Goal: Task Accomplishment & Management: Use online tool/utility

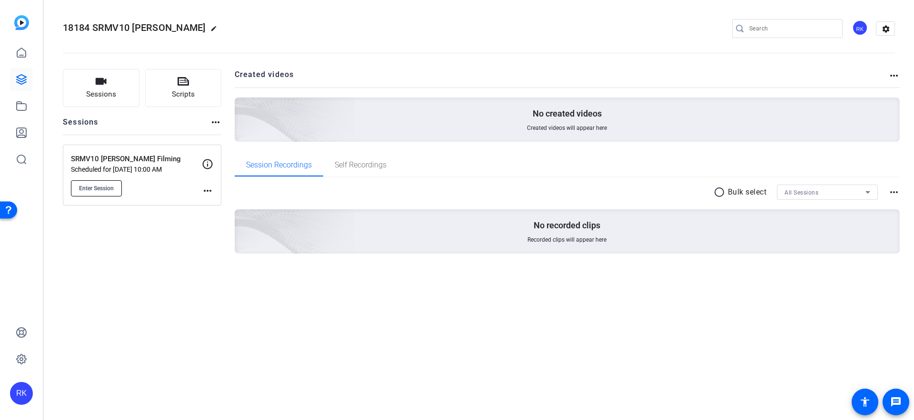
click at [113, 190] on span "Enter Session" at bounding box center [96, 189] width 35 height 8
click at [24, 76] on icon at bounding box center [21, 79] width 11 height 11
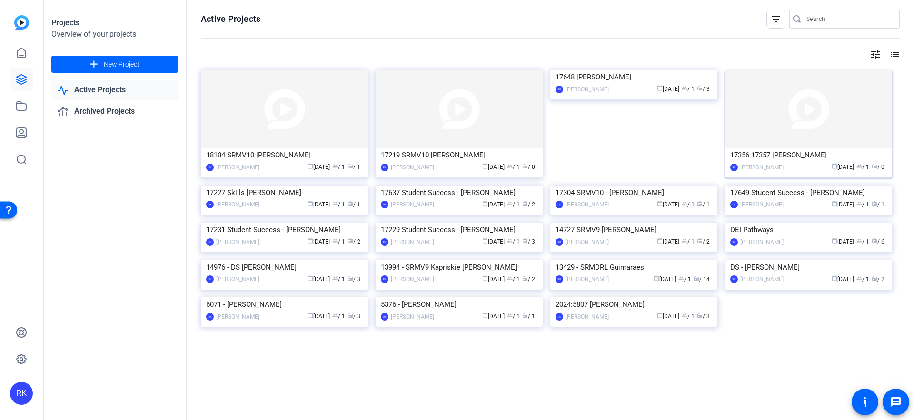
click at [767, 137] on img at bounding box center [808, 109] width 167 height 78
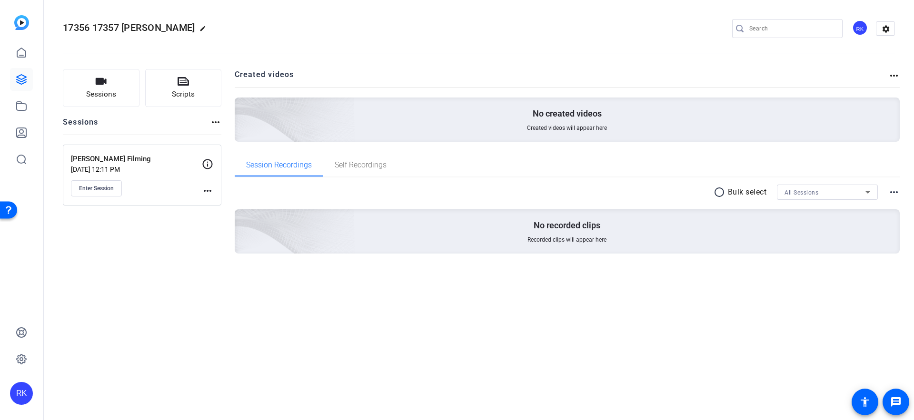
click at [210, 191] on mat-icon "more_horiz" at bounding box center [207, 190] width 11 height 11
click at [217, 203] on span "Edit Session" at bounding box center [230, 204] width 43 height 11
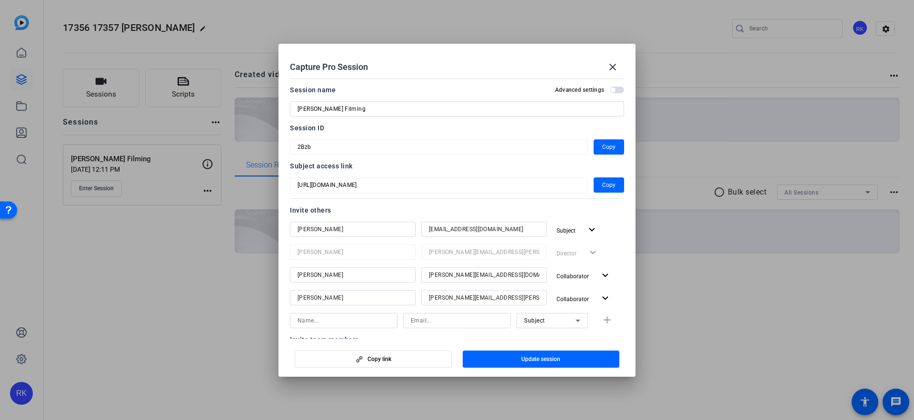
click at [620, 89] on span "button" at bounding box center [617, 90] width 14 height 7
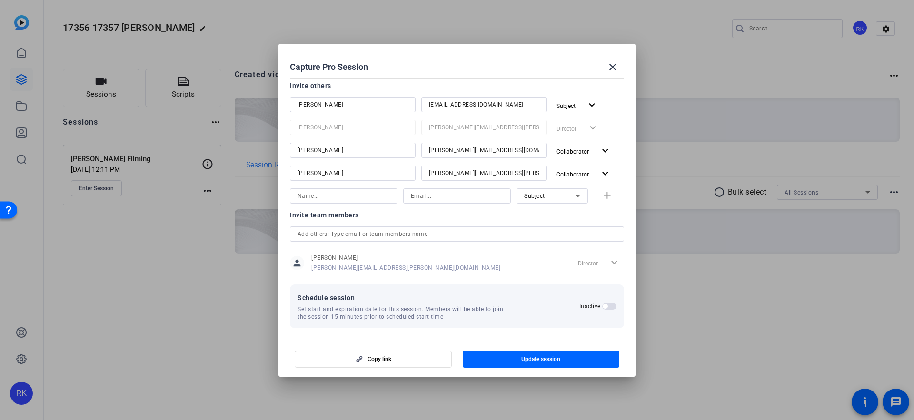
click at [604, 307] on span "button" at bounding box center [605, 306] width 5 height 5
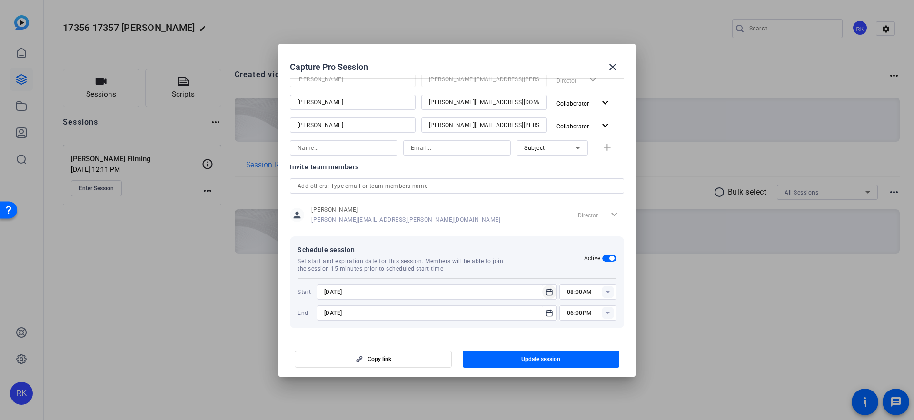
click at [550, 294] on icon "Open calendar" at bounding box center [549, 292] width 8 height 11
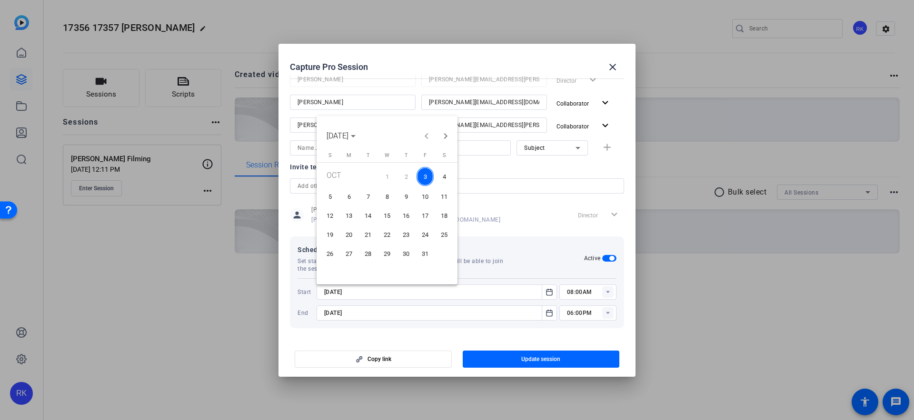
click at [350, 198] on span "6" at bounding box center [348, 196] width 17 height 17
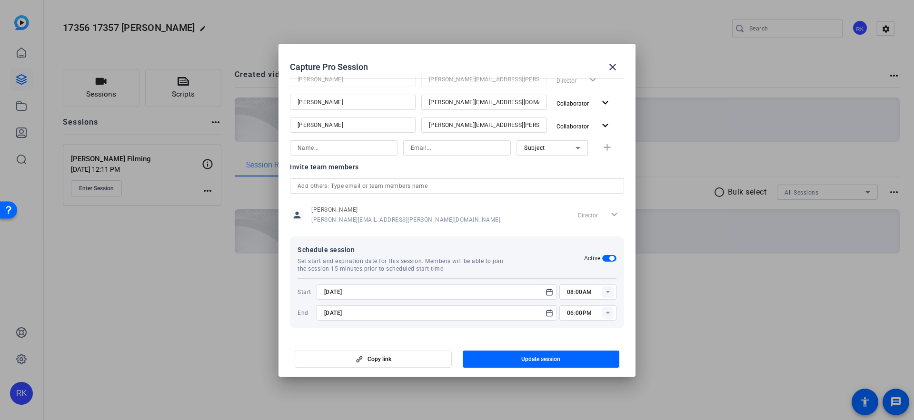
type input "10/6/2025"
click at [611, 294] on rect at bounding box center [607, 292] width 11 height 11
click at [582, 175] on span "01:00PM" at bounding box center [579, 172] width 25 height 7
type input "01:00PM"
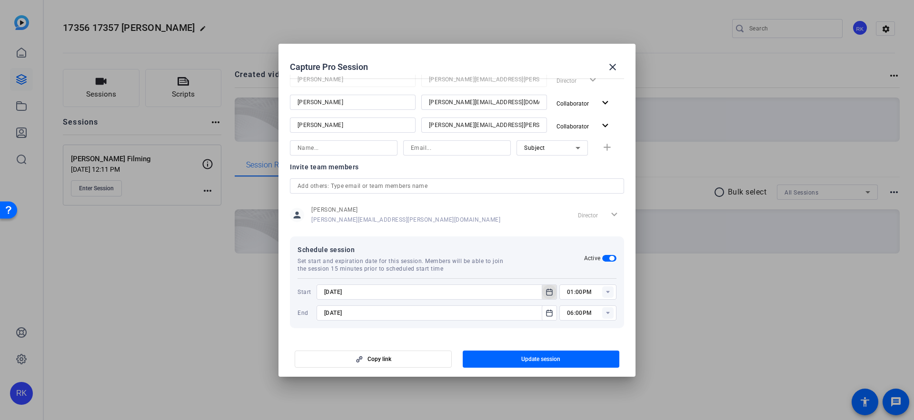
click at [550, 295] on icon "Open calendar" at bounding box center [549, 292] width 6 height 6
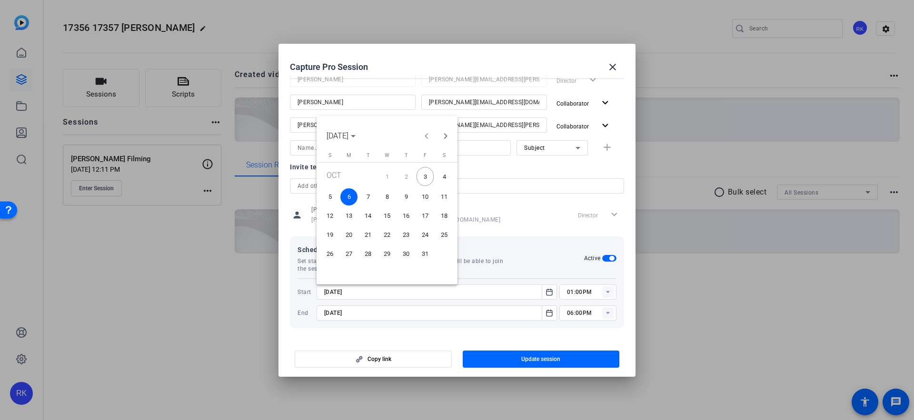
click at [364, 199] on span "7" at bounding box center [367, 196] width 17 height 17
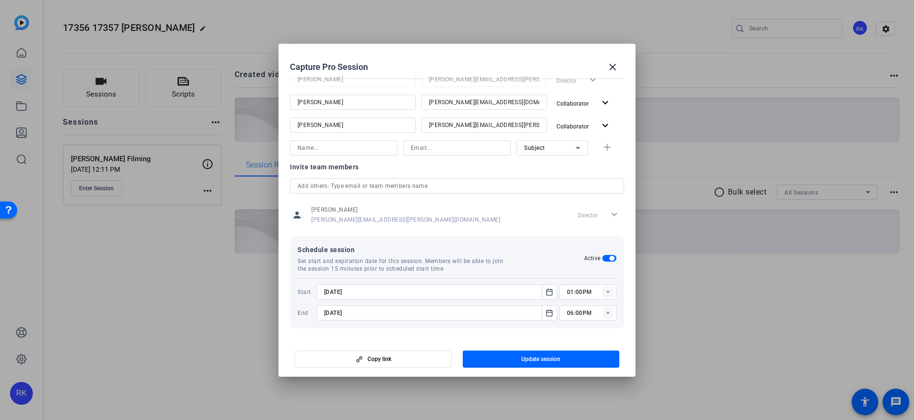
type input "10/7/2025"
click at [547, 315] on icon "Open calendar" at bounding box center [549, 312] width 8 height 11
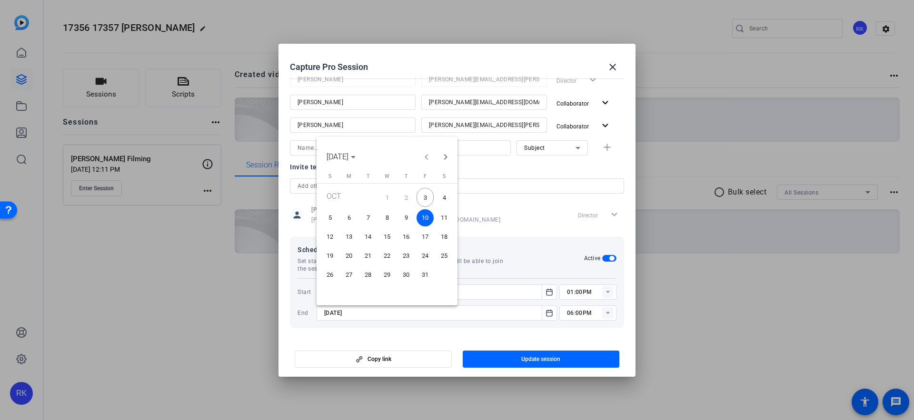
click at [373, 218] on span "7" at bounding box center [367, 217] width 17 height 17
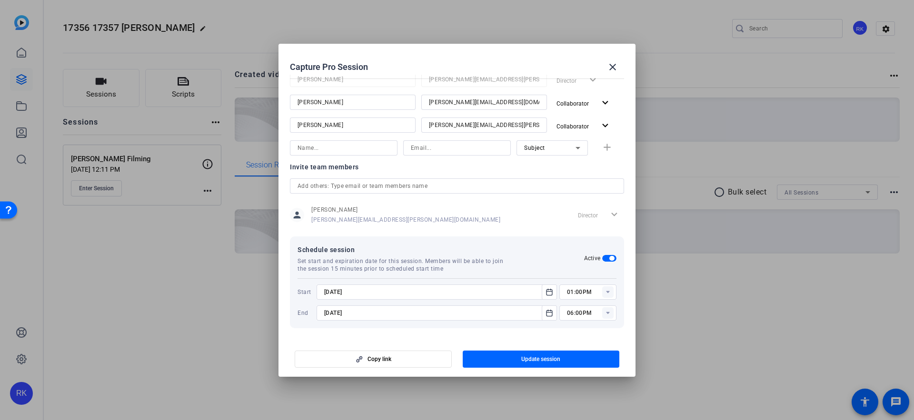
type input "10/7/2025"
click at [608, 311] on rect at bounding box center [607, 312] width 11 height 11
click at [582, 245] on span "02:00PM" at bounding box center [579, 240] width 25 height 11
type input "02:00PM"
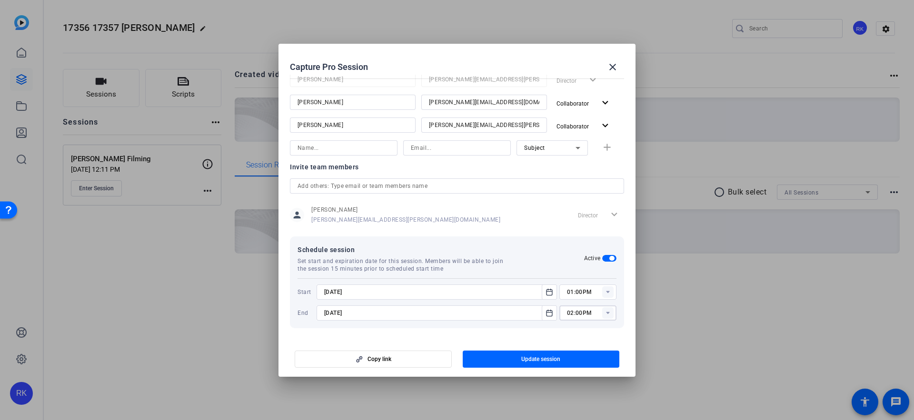
click at [627, 339] on mat-dialog-actions "Copy link Update session" at bounding box center [456, 358] width 357 height 38
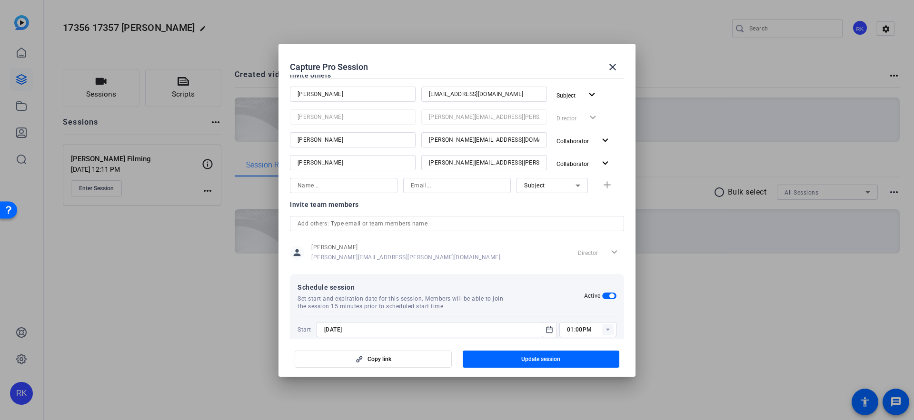
scroll to position [173, 0]
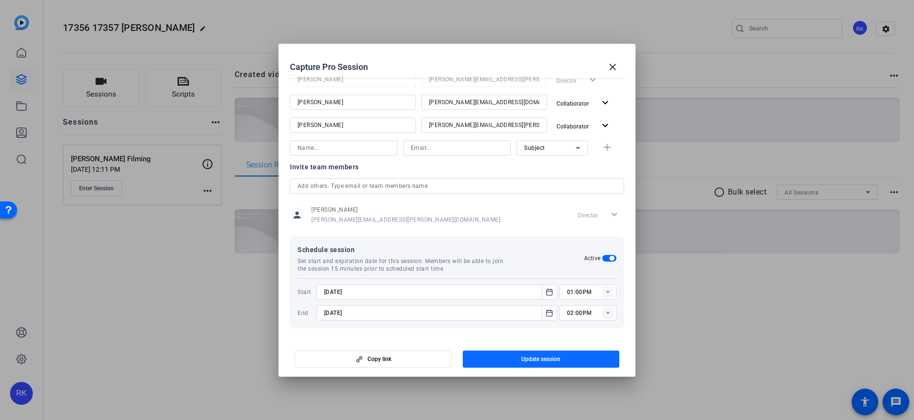
click at [535, 361] on span "Update session" at bounding box center [540, 360] width 39 height 8
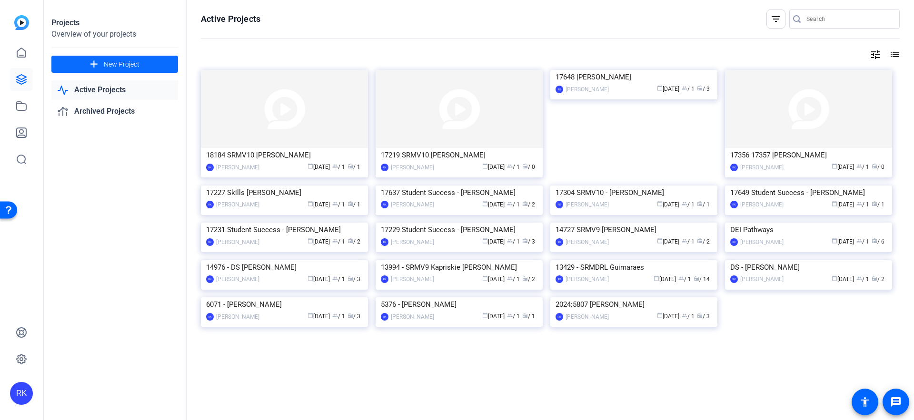
click at [131, 65] on span "New Project" at bounding box center [122, 64] width 36 height 10
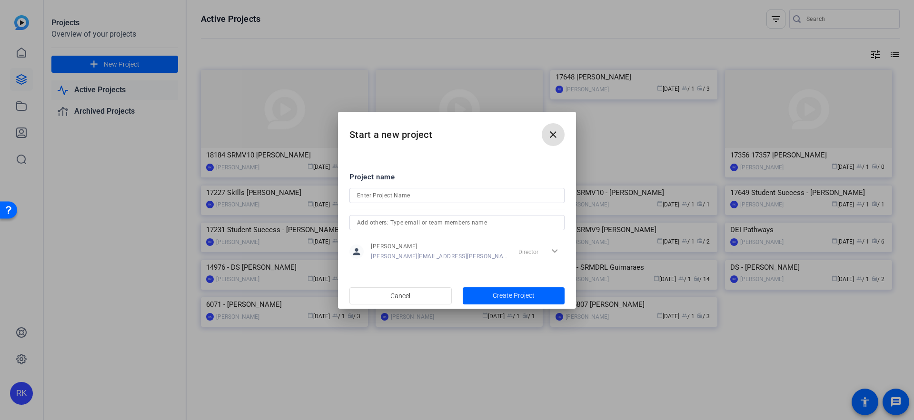
click at [385, 198] on input at bounding box center [457, 195] width 200 height 11
paste input "17343 Aaron Katzenberger SSB1"
drag, startPoint x: 445, startPoint y: 195, endPoint x: 430, endPoint y: 195, distance: 15.7
click at [430, 195] on input "17343 Aaron Katzenberger SSB1" at bounding box center [457, 195] width 200 height 11
click at [375, 196] on input "17343 Aaron Katzenberger" at bounding box center [457, 195] width 200 height 11
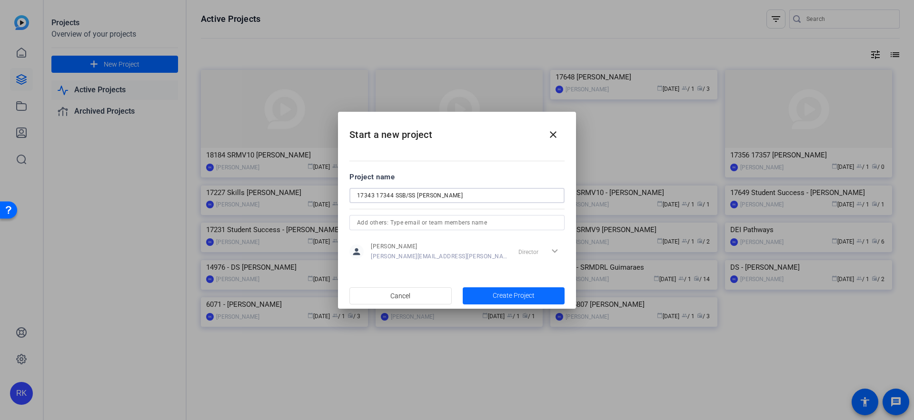
type input "17343 17344 SSB/SS Aaron Katzenberger"
click at [485, 297] on span "button" at bounding box center [514, 296] width 102 height 23
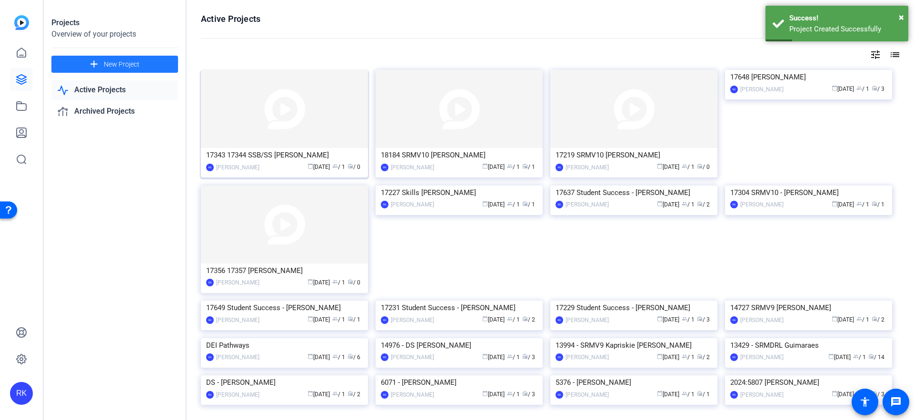
click at [291, 104] on img at bounding box center [284, 109] width 167 height 78
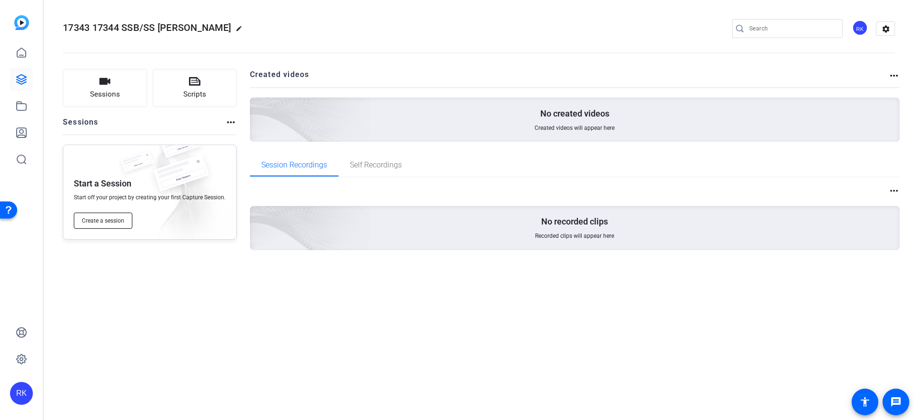
click at [112, 227] on button "Create a session" at bounding box center [103, 221] width 59 height 16
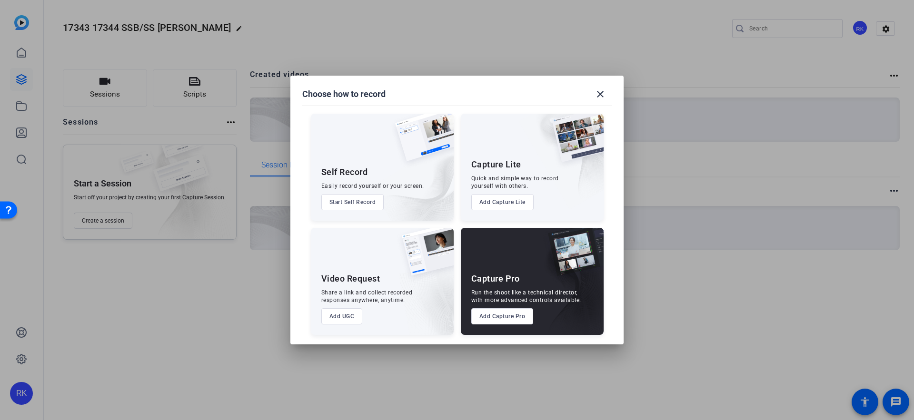
click at [512, 314] on button "Add Capture Pro" at bounding box center [502, 316] width 62 height 16
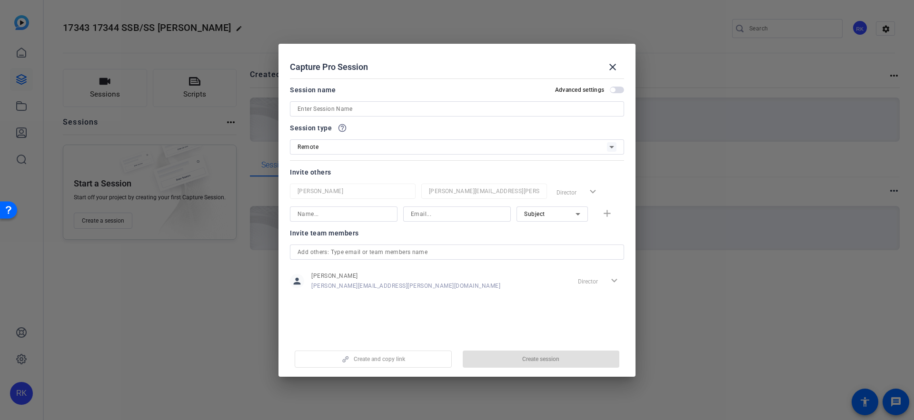
click at [378, 112] on input at bounding box center [456, 108] width 319 height 11
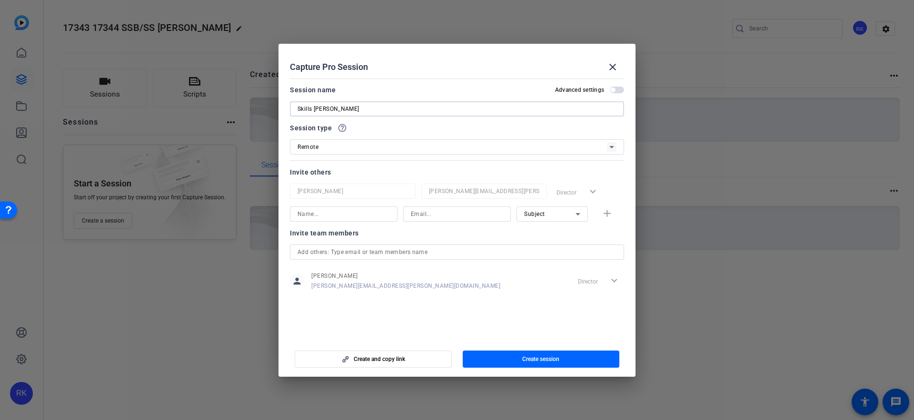
paste input "17343 Aaron Katzenberger SSB1"
drag, startPoint x: 349, startPoint y: 108, endPoint x: 314, endPoint y: 108, distance: 34.7
click at [314, 108] on input "Skills Aaron17343 Aaron Katzenberger SSB1" at bounding box center [456, 108] width 319 height 11
click at [377, 109] on input "Skills Aaron Katzenberger SSB1" at bounding box center [456, 108] width 319 height 11
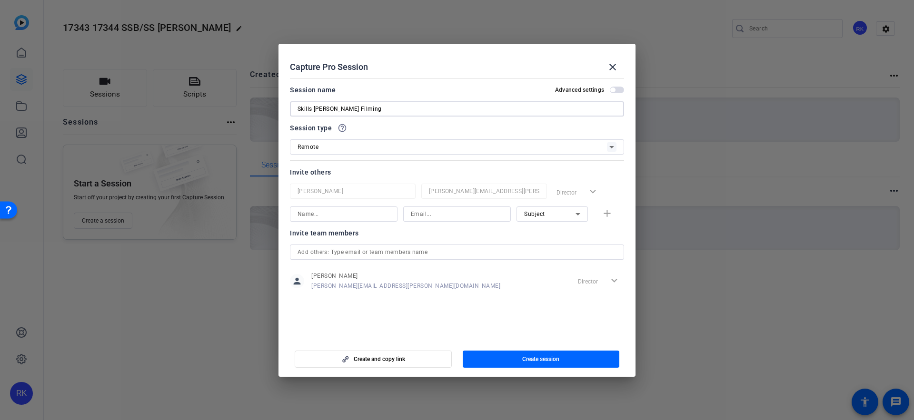
type input "Skills Aaron Katzenberger Filming"
click at [317, 217] on input at bounding box center [343, 213] width 92 height 11
type input "Sophia Hapin"
paste input "Sophia.Hapin@sagepub.com"
type input "Sophia.Hapin@sagepub.com"
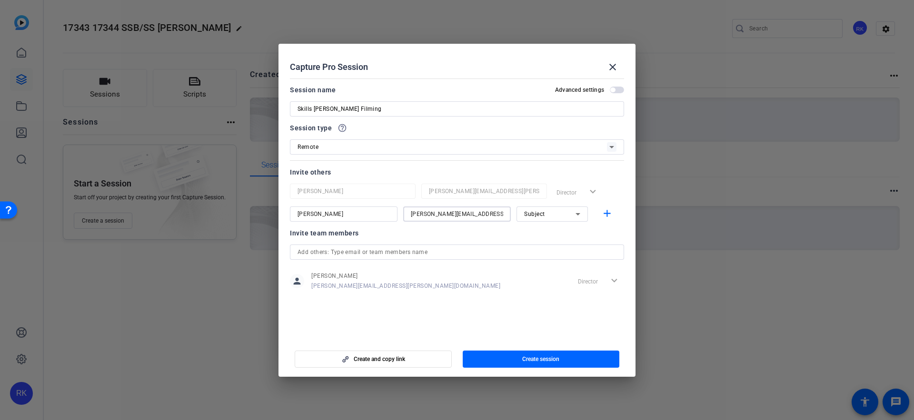
click at [553, 208] on div "Subject" at bounding box center [549, 214] width 51 height 12
click at [546, 234] on span "Collaborator" at bounding box center [541, 233] width 35 height 11
click at [608, 215] on mat-icon "add" at bounding box center [607, 214] width 12 height 12
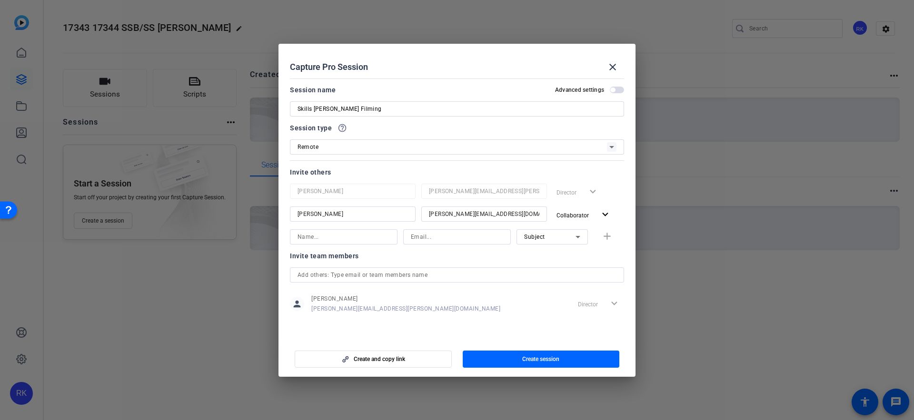
click at [310, 236] on input at bounding box center [343, 236] width 92 height 11
type input "Juan Reyna"
paste input "Juan.Reyna@sagepub.com"
type input "Juan.Reyna@sagepub.com"
click at [529, 241] on div "Subject" at bounding box center [549, 237] width 51 height 12
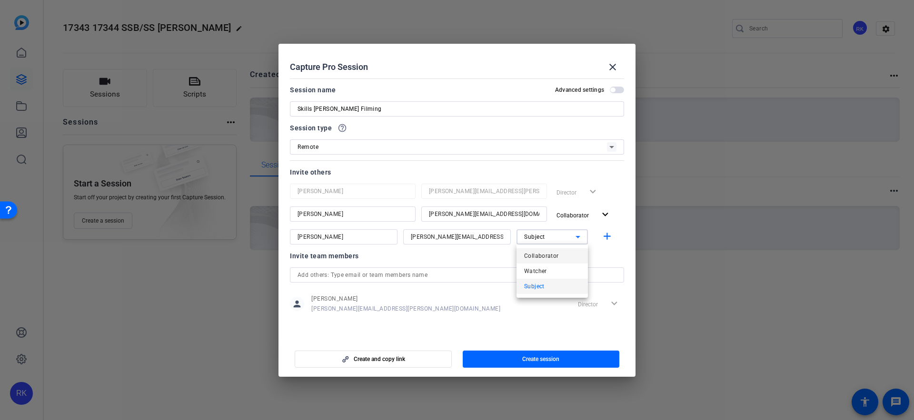
click at [543, 258] on span "Collaborator" at bounding box center [541, 255] width 35 height 11
click at [608, 232] on mat-icon "add" at bounding box center [607, 237] width 12 height 12
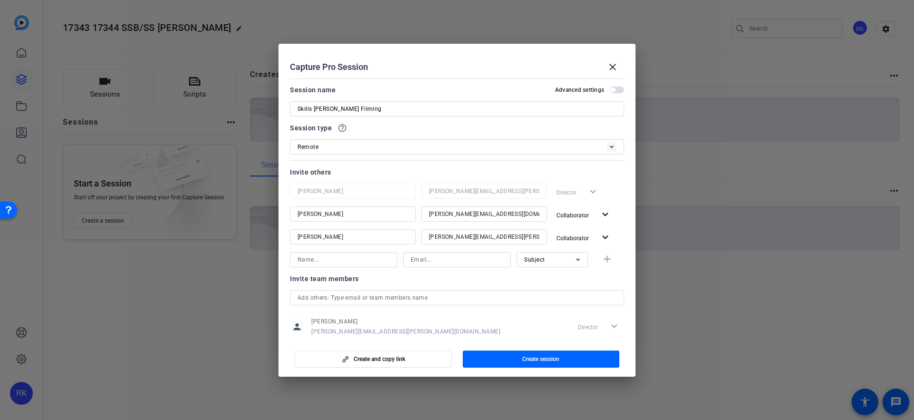
click at [362, 257] on input at bounding box center [343, 259] width 92 height 11
type input "Aaron Katzenberger"
paste input "awkatzenberg0929@email.campbell.edu"
type input "awkatzenberg0929@email.campbell.edu"
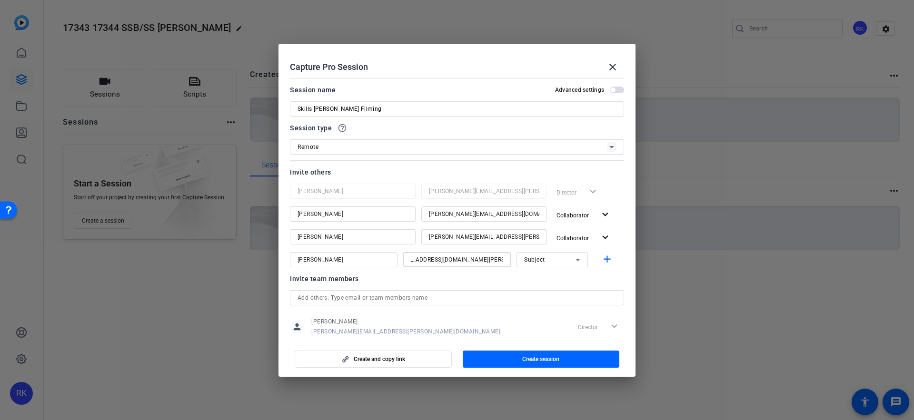
click at [552, 262] on div "Subject" at bounding box center [549, 260] width 51 height 12
click at [550, 310] on mat-option "Subject" at bounding box center [551, 309] width 71 height 15
click at [607, 257] on mat-icon "add" at bounding box center [607, 260] width 12 height 12
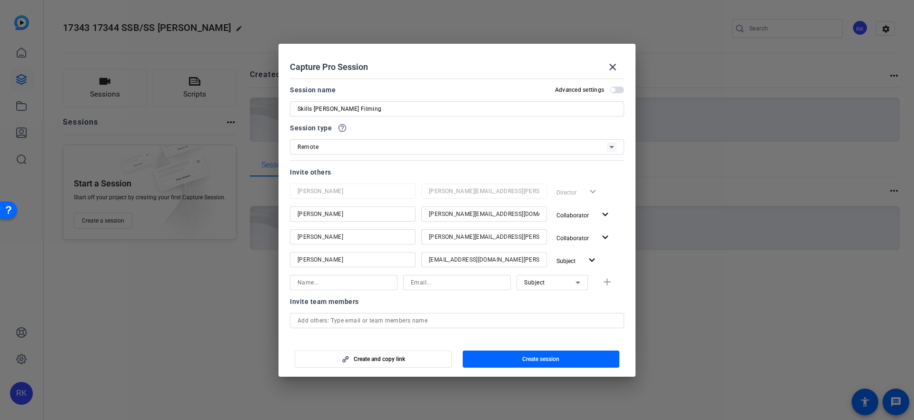
click at [619, 90] on span "button" at bounding box center [617, 90] width 14 height 7
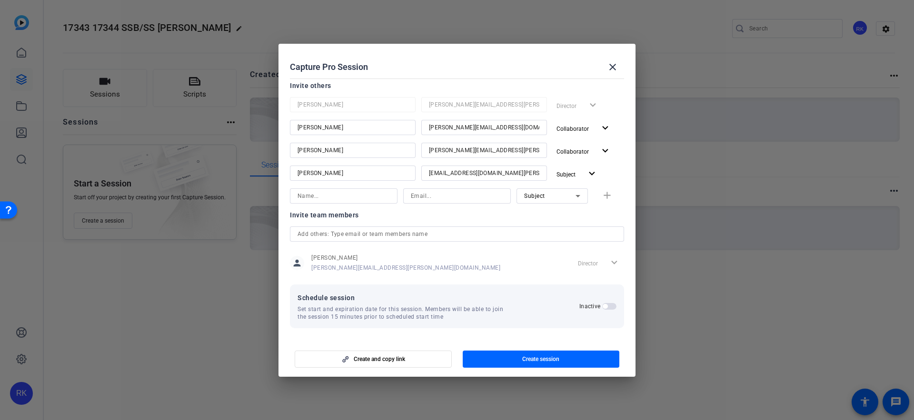
click at [613, 305] on span "button" at bounding box center [609, 306] width 14 height 7
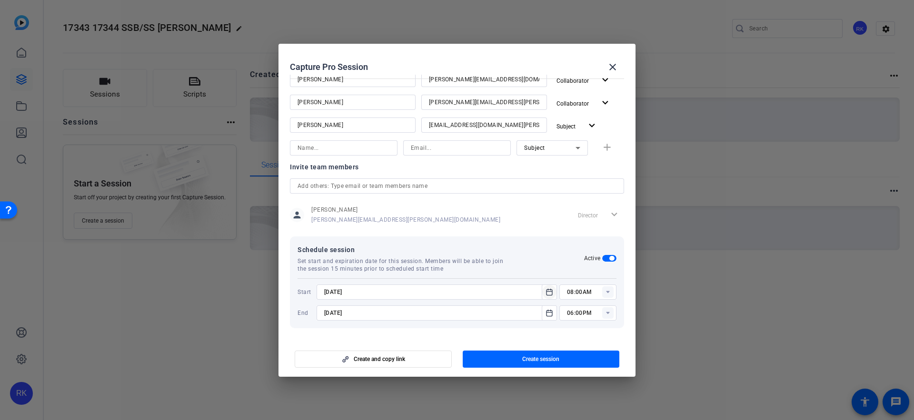
click at [551, 294] on icon "Open calendar" at bounding box center [549, 292] width 8 height 11
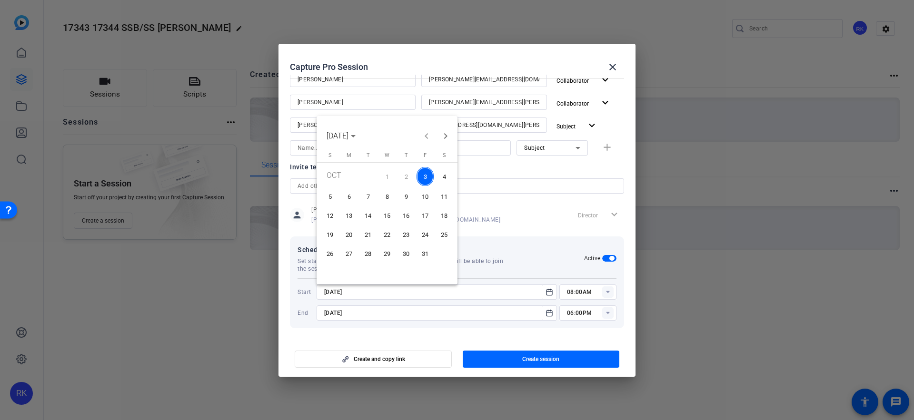
click at [351, 195] on span "6" at bounding box center [348, 196] width 17 height 17
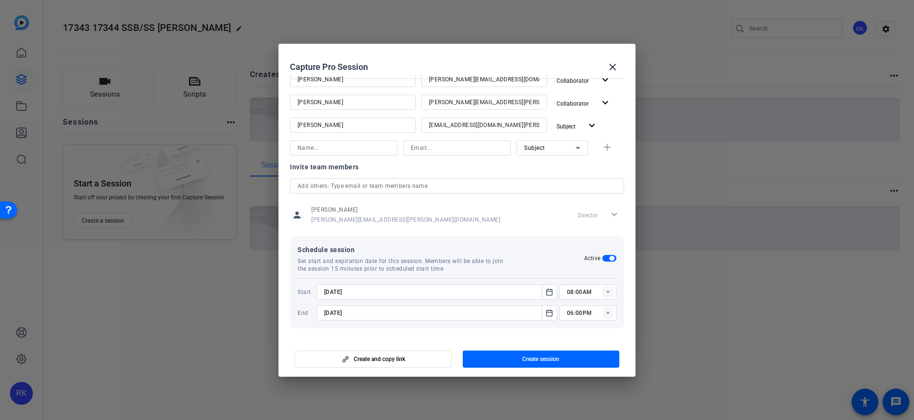
type input "10/6/2025"
click at [610, 294] on rect at bounding box center [607, 292] width 11 height 11
click at [585, 195] on span "03:00PM" at bounding box center [579, 191] width 25 height 11
type input "03:00PM"
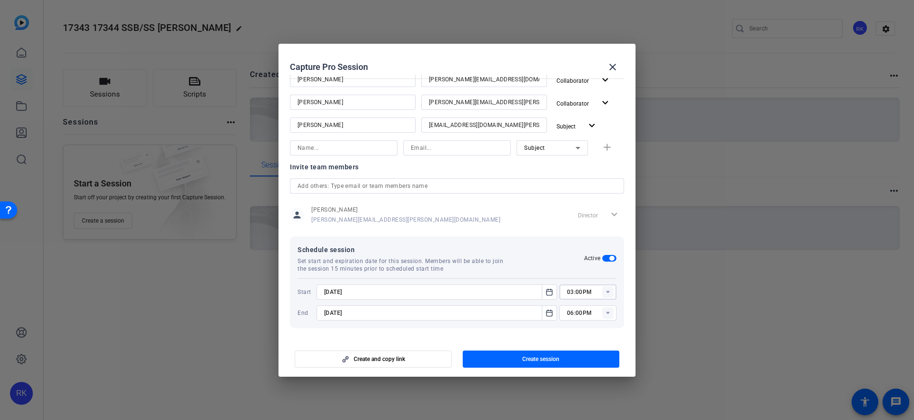
click at [607, 315] on rect at bounding box center [607, 312] width 11 height 11
click at [582, 211] on span "04:00PM" at bounding box center [579, 207] width 25 height 11
type input "04:00PM"
click at [574, 332] on mat-dialog-content "Session name Advanced settings Skills Aaron Katzenberger Filming Session type h…" at bounding box center [456, 207] width 357 height 264
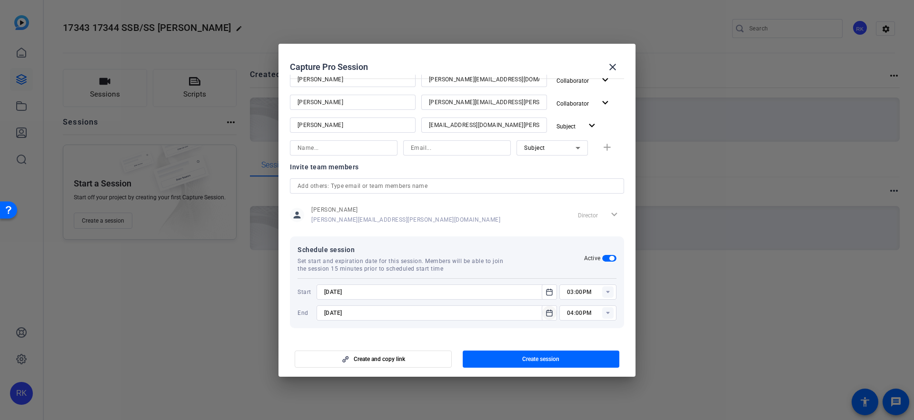
click at [551, 314] on icon "Open calendar" at bounding box center [549, 312] width 8 height 11
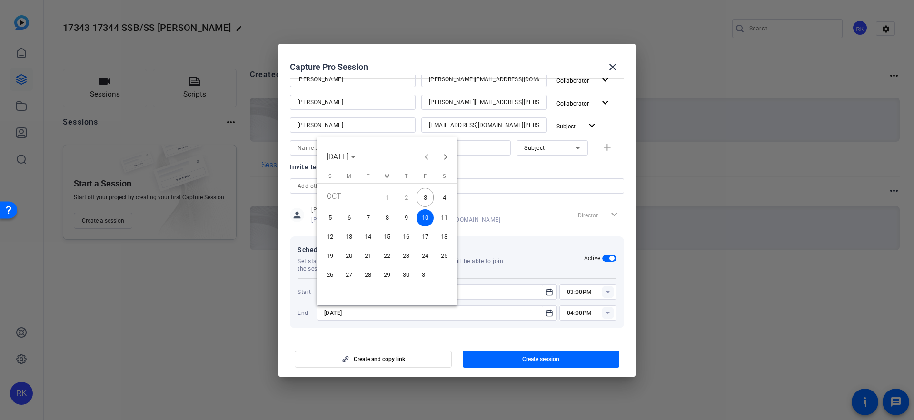
click at [345, 218] on span "6" at bounding box center [348, 217] width 17 height 17
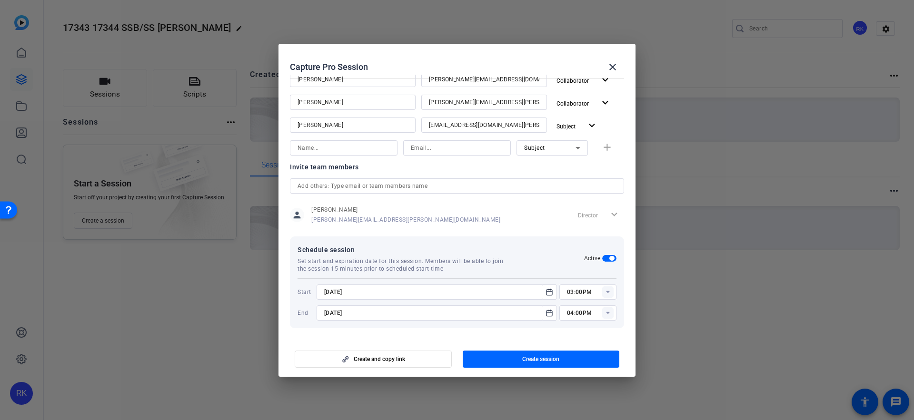
type input "10/6/2025"
click at [546, 336] on mat-dialog-content "Session name Advanced settings Skills Aaron Katzenberger Filming Session type h…" at bounding box center [456, 207] width 357 height 264
click at [548, 360] on span "Create session" at bounding box center [540, 360] width 37 height 8
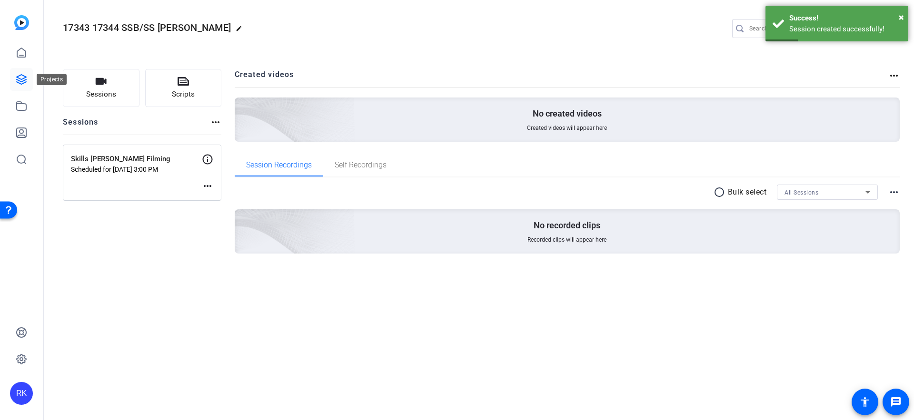
click at [18, 82] on icon at bounding box center [22, 80] width 10 height 10
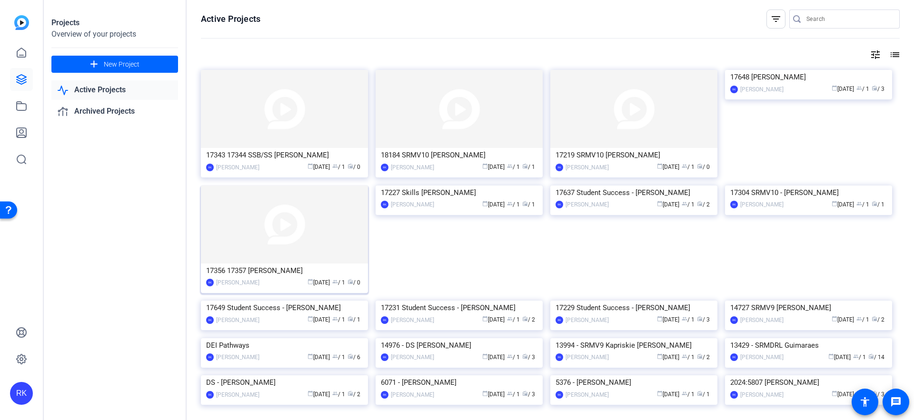
click at [305, 228] on img at bounding box center [284, 225] width 167 height 78
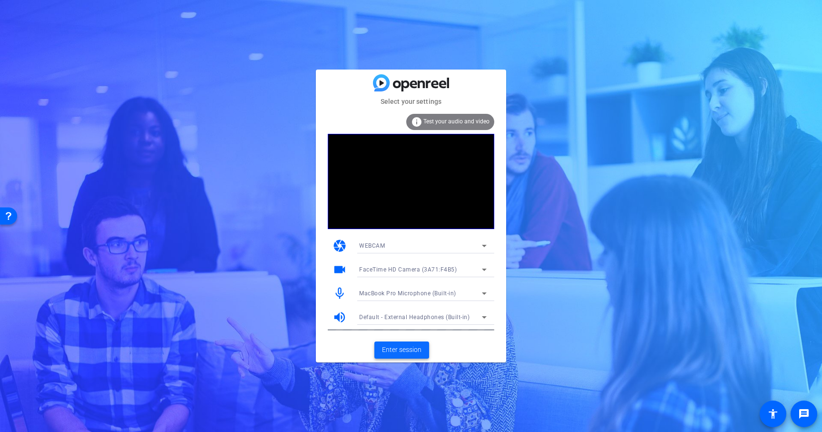
click at [416, 349] on span "Enter session" at bounding box center [402, 350] width 40 height 10
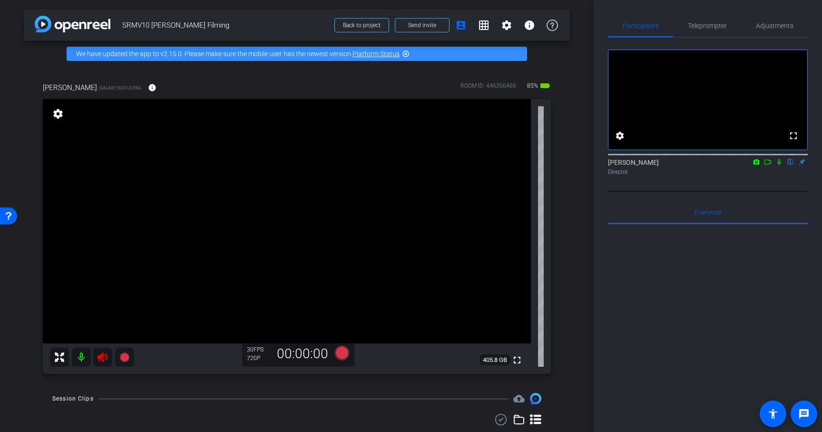
click at [103, 359] on icon at bounding box center [103, 357] width 10 height 10
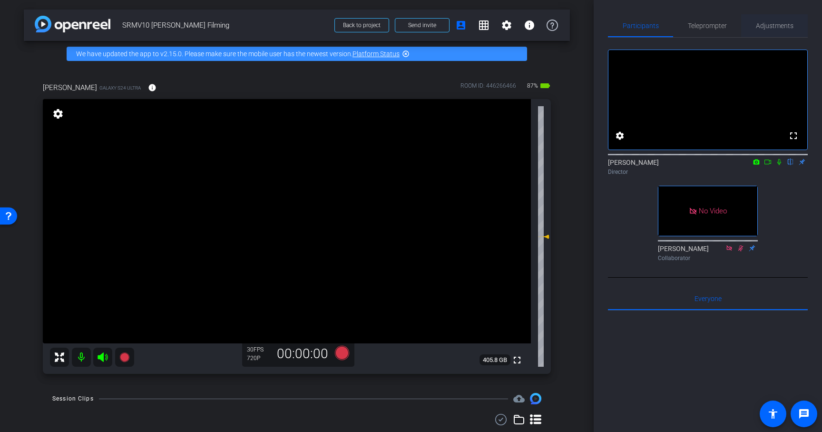
click at [775, 27] on span "Adjustments" at bounding box center [775, 25] width 38 height 7
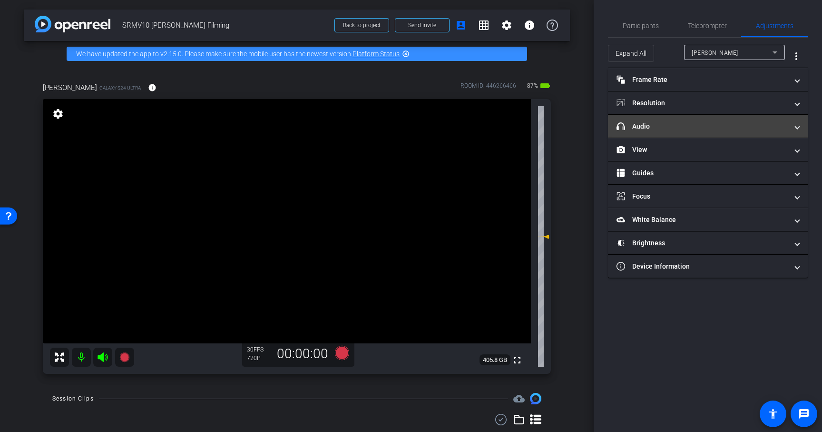
click at [797, 126] on span at bounding box center [798, 126] width 4 height 10
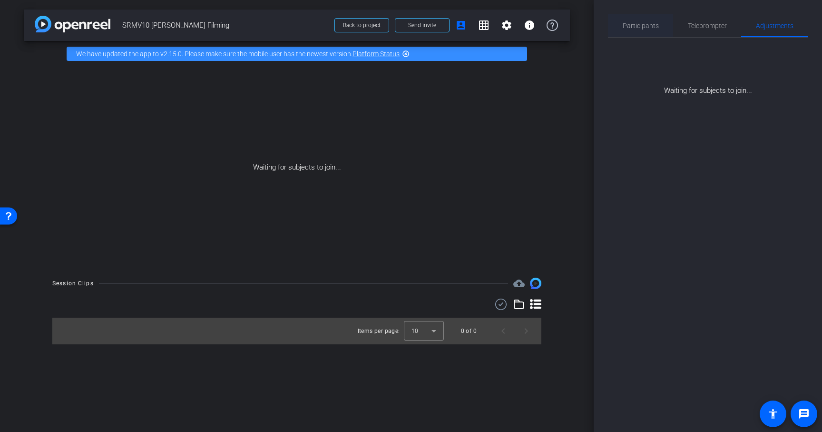
click at [649, 22] on span "Participants" at bounding box center [641, 25] width 36 height 7
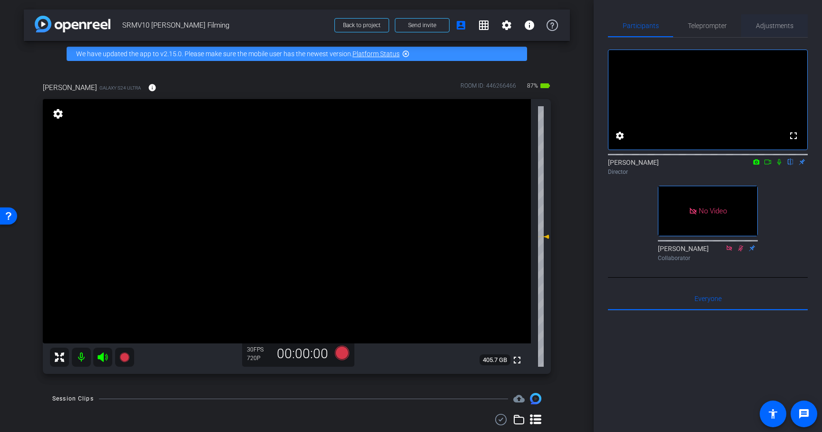
click at [769, 26] on span "Adjustments" at bounding box center [775, 25] width 38 height 7
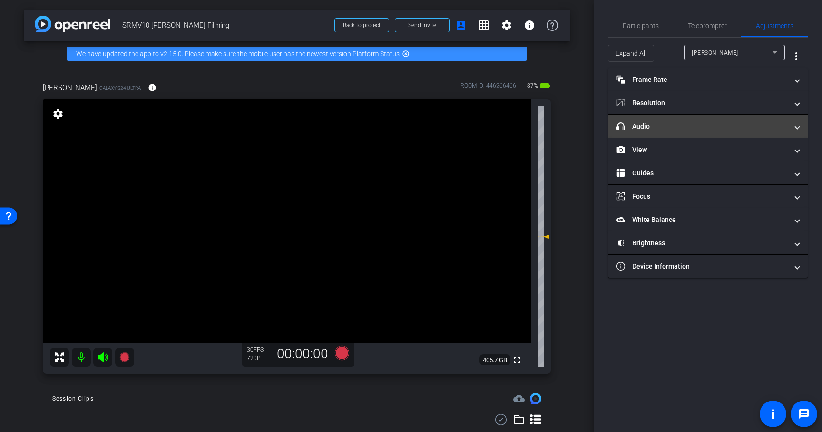
click at [665, 125] on mat-panel-title "headphone icon Audio" at bounding box center [702, 126] width 171 height 10
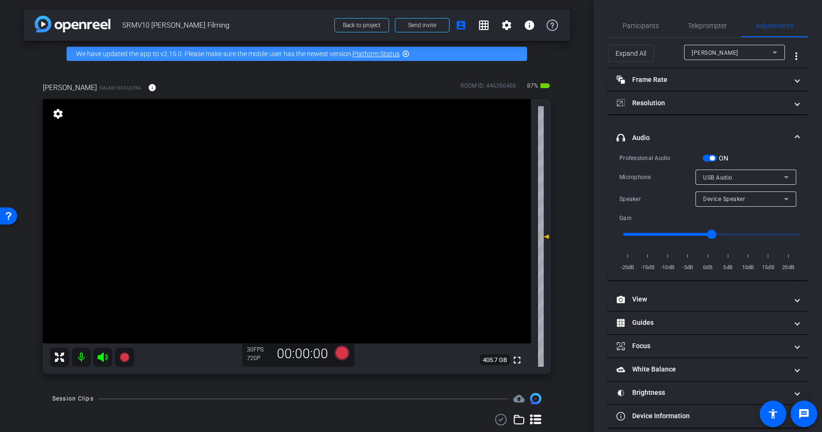
click at [793, 133] on span "headphone icon Audio" at bounding box center [706, 138] width 179 height 10
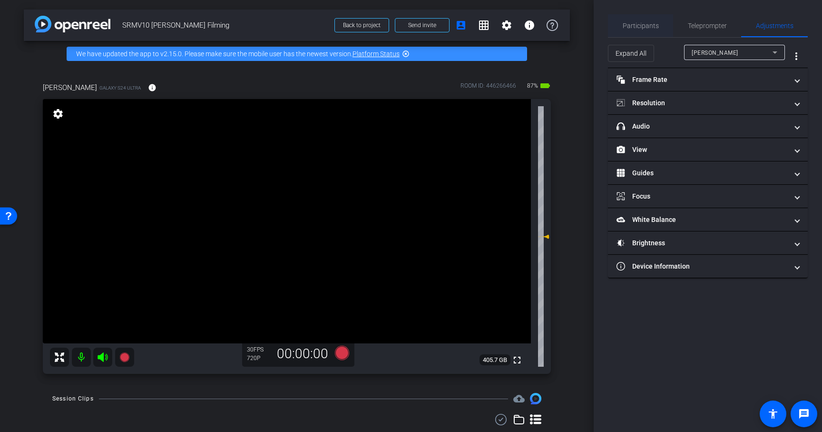
click at [639, 23] on span "Participants" at bounding box center [641, 25] width 36 height 7
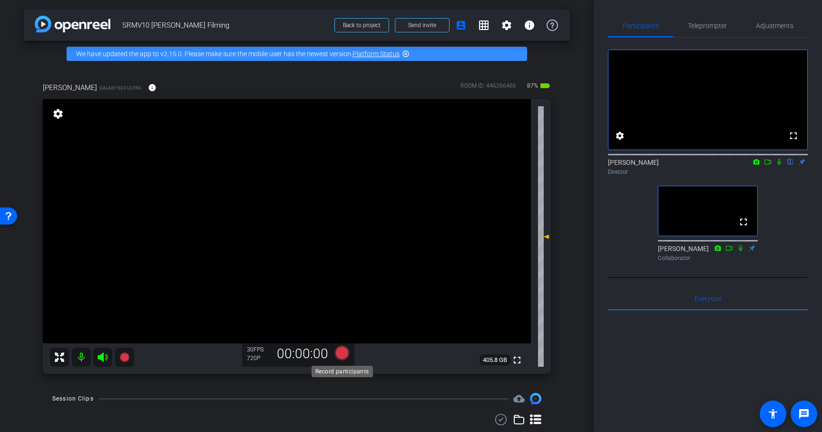
click at [342, 355] on icon at bounding box center [342, 353] width 14 height 14
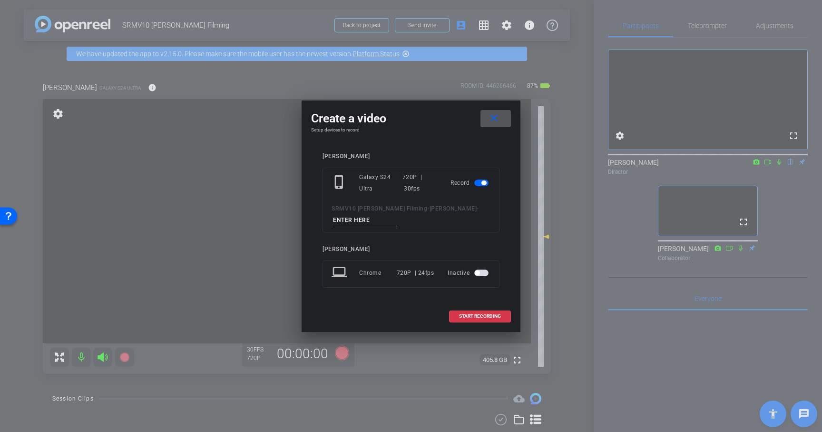
click at [339, 220] on input at bounding box center [365, 220] width 64 height 12
type input "FIlming 1"
click at [488, 317] on span "START RECORDING" at bounding box center [480, 316] width 42 height 5
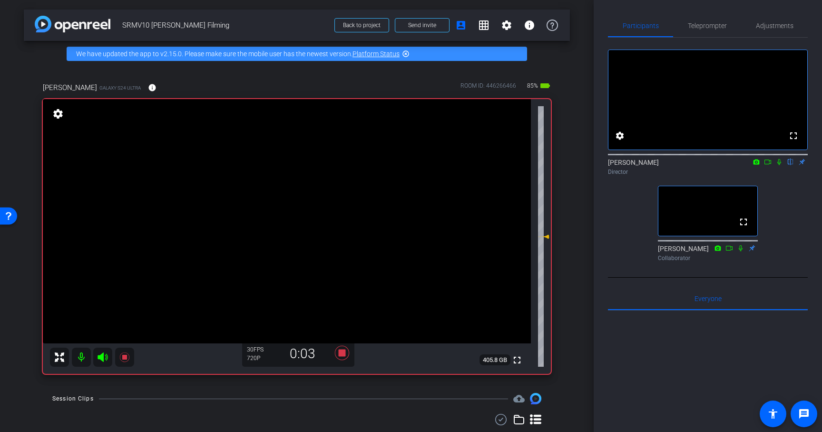
click at [781, 165] on icon at bounding box center [780, 161] width 8 height 7
click at [780, 165] on icon at bounding box center [780, 161] width 8 height 7
click at [345, 355] on icon at bounding box center [342, 353] width 14 height 14
